Goal: Find specific page/section: Find specific page/section

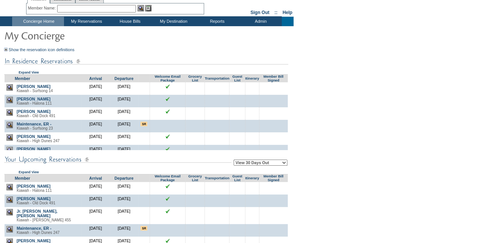
scroll to position [26, 0]
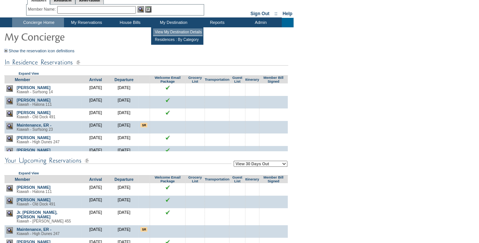
click at [182, 31] on td "View My Destination Details" at bounding box center [178, 32] width 50 height 8
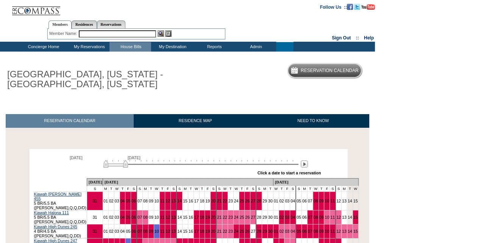
click at [48, 48] on td "Concierge Home" at bounding box center [43, 46] width 50 height 9
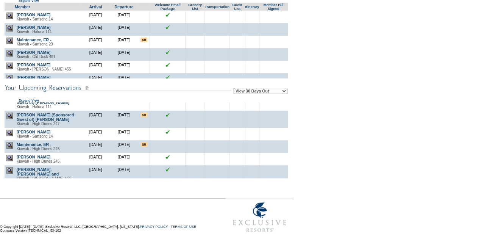
scroll to position [131, 0]
